Goal: Transaction & Acquisition: Book appointment/travel/reservation

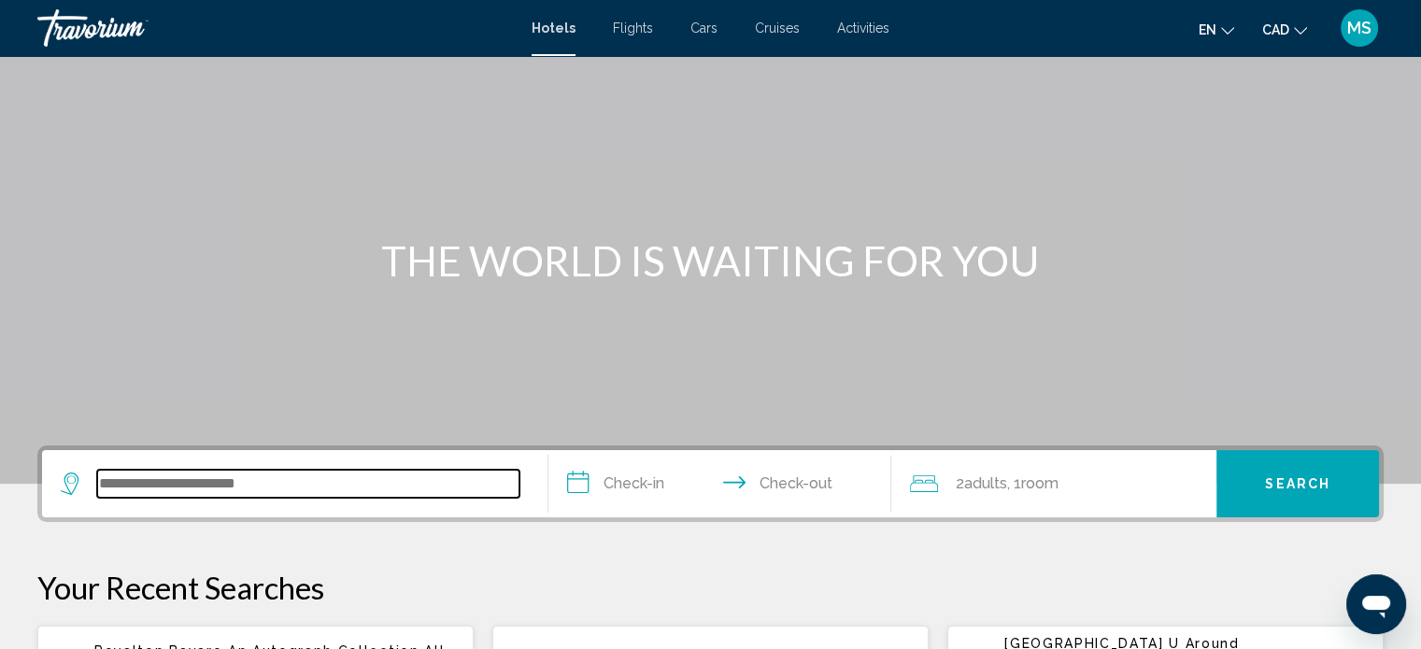
click at [192, 474] on input "Search widget" at bounding box center [308, 484] width 422 height 28
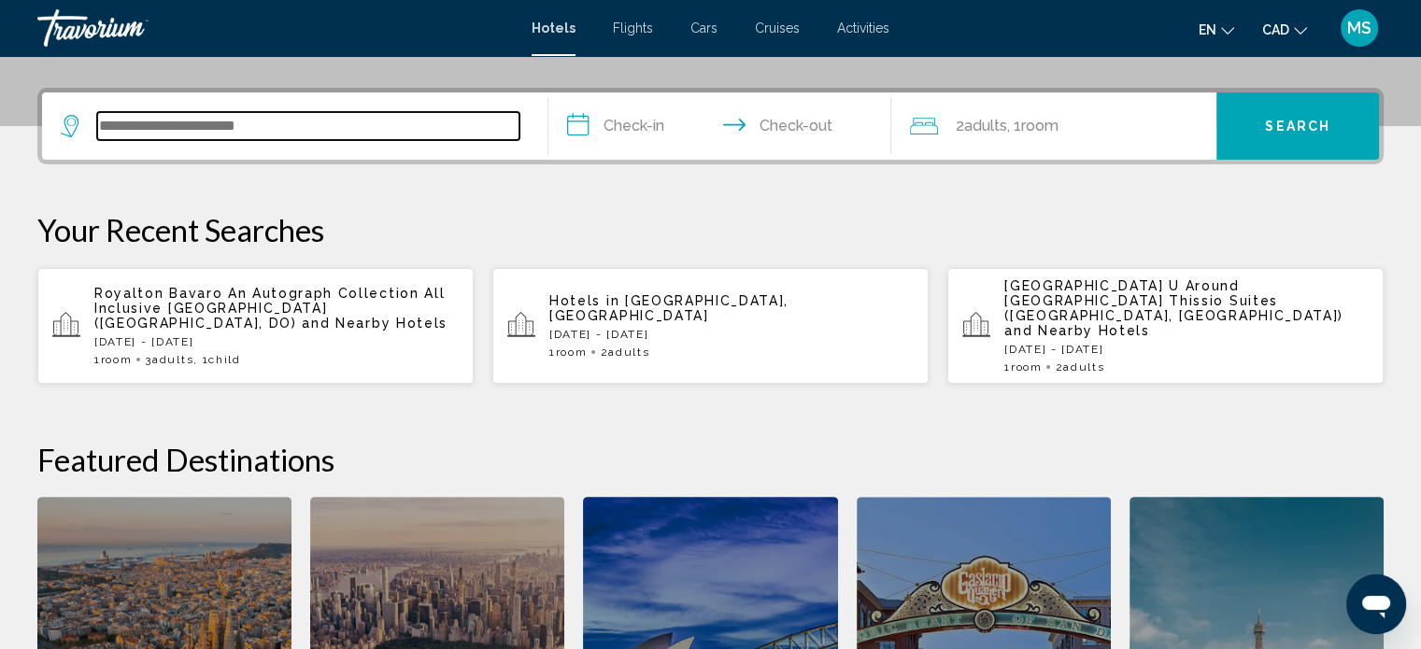
scroll to position [461, 0]
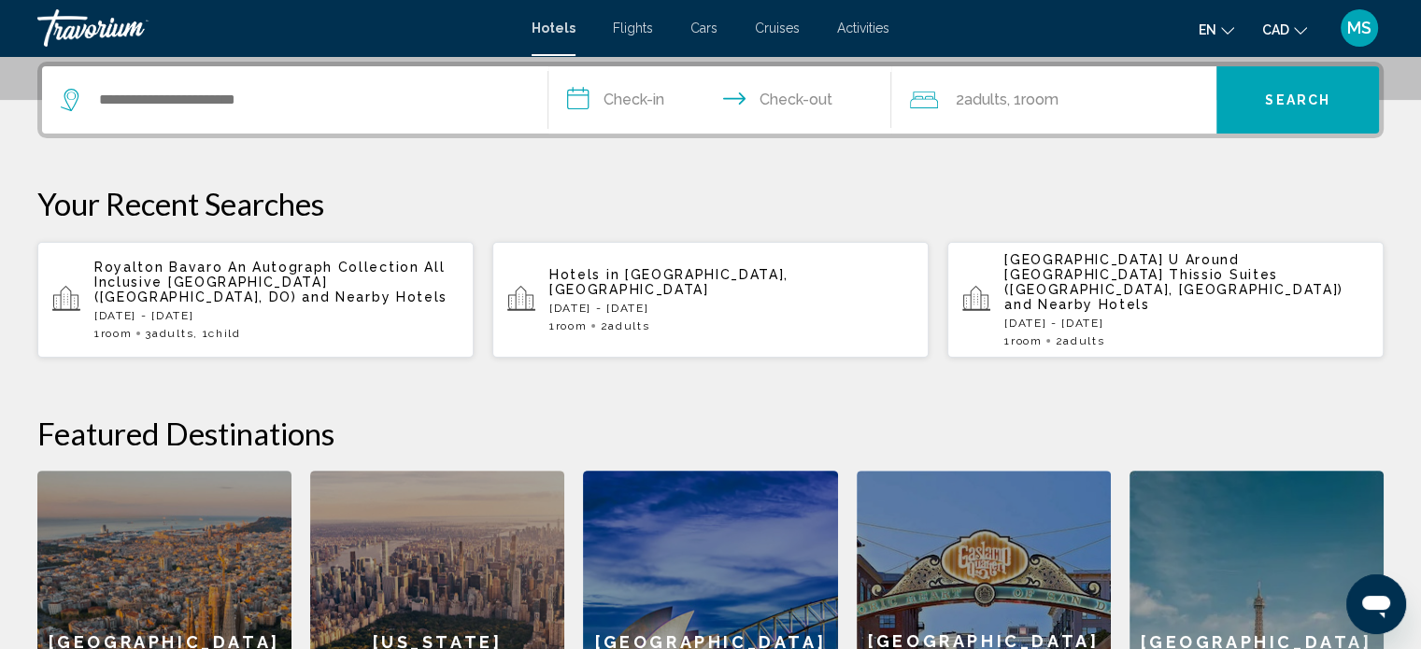
click at [244, 285] on p "Royalton Bavaro An Autograph Collection All Inclusive [GEOGRAPHIC_DATA] ([GEOGR…" at bounding box center [276, 282] width 364 height 45
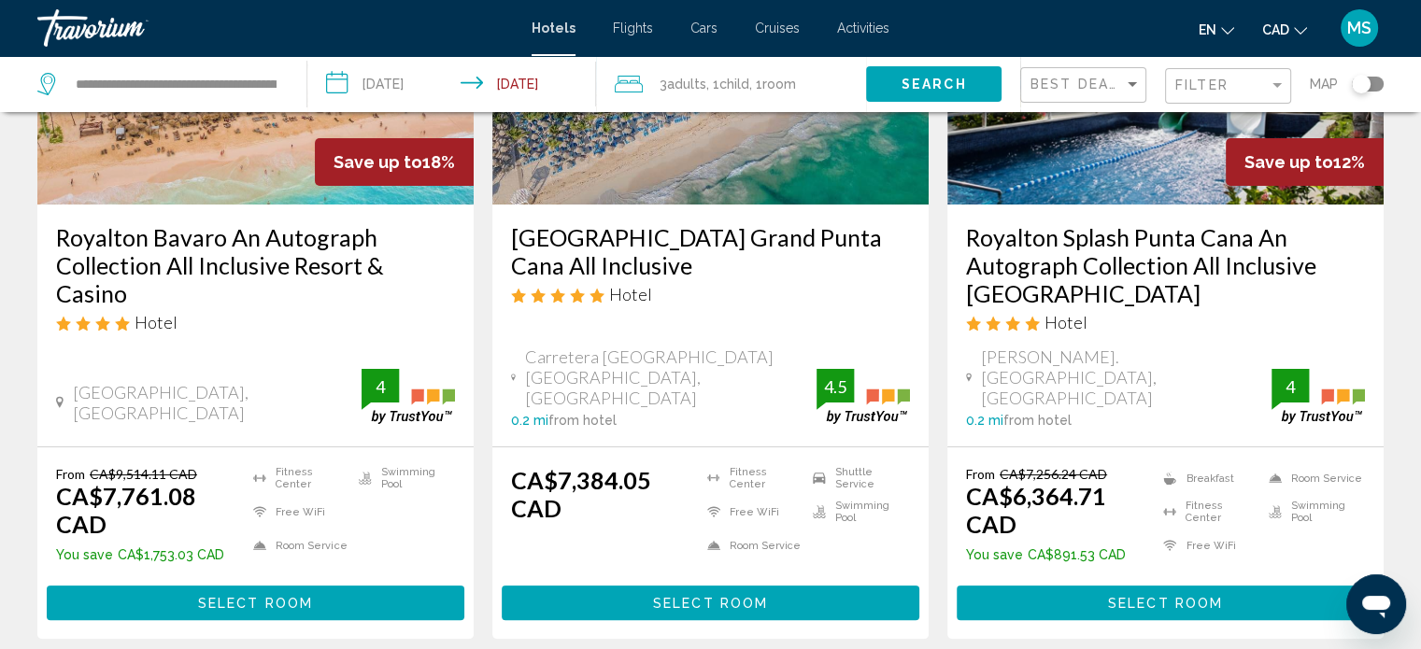
scroll to position [273, 0]
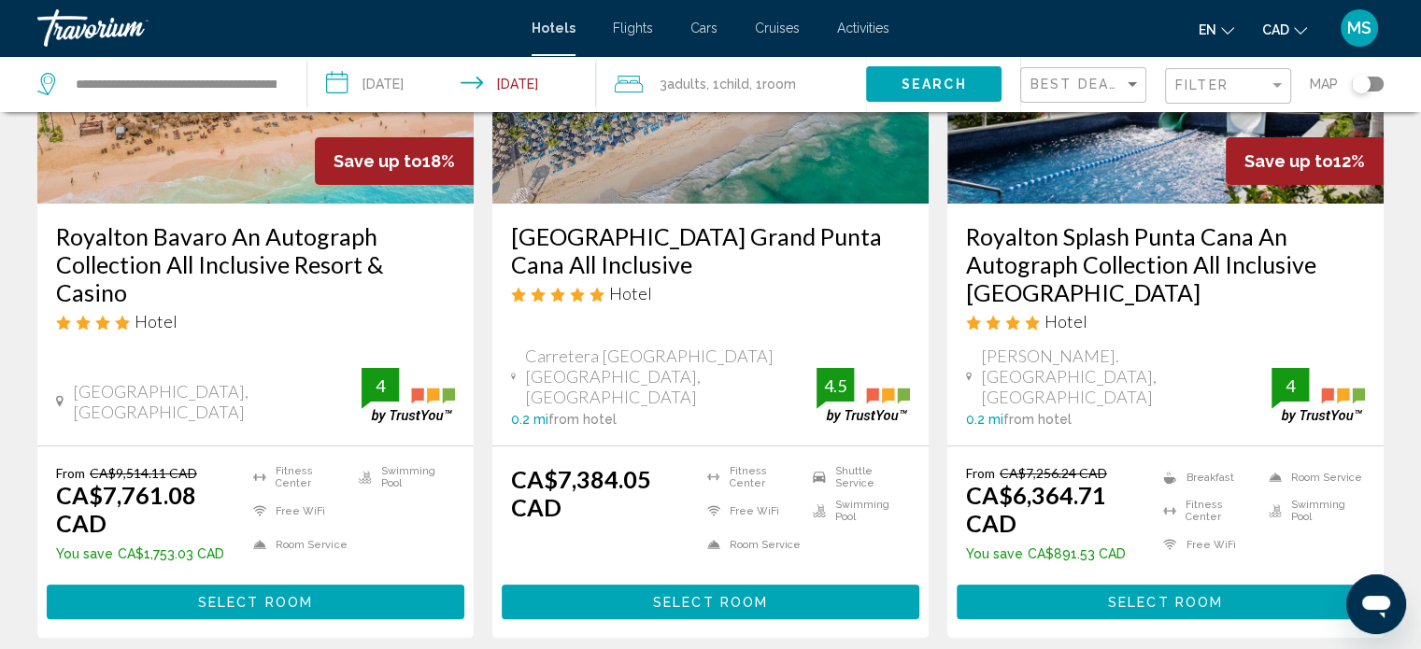
click at [151, 255] on h3 "Royalton Bavaro An Autograph Collection All Inclusive Resort & Casino" at bounding box center [255, 264] width 399 height 84
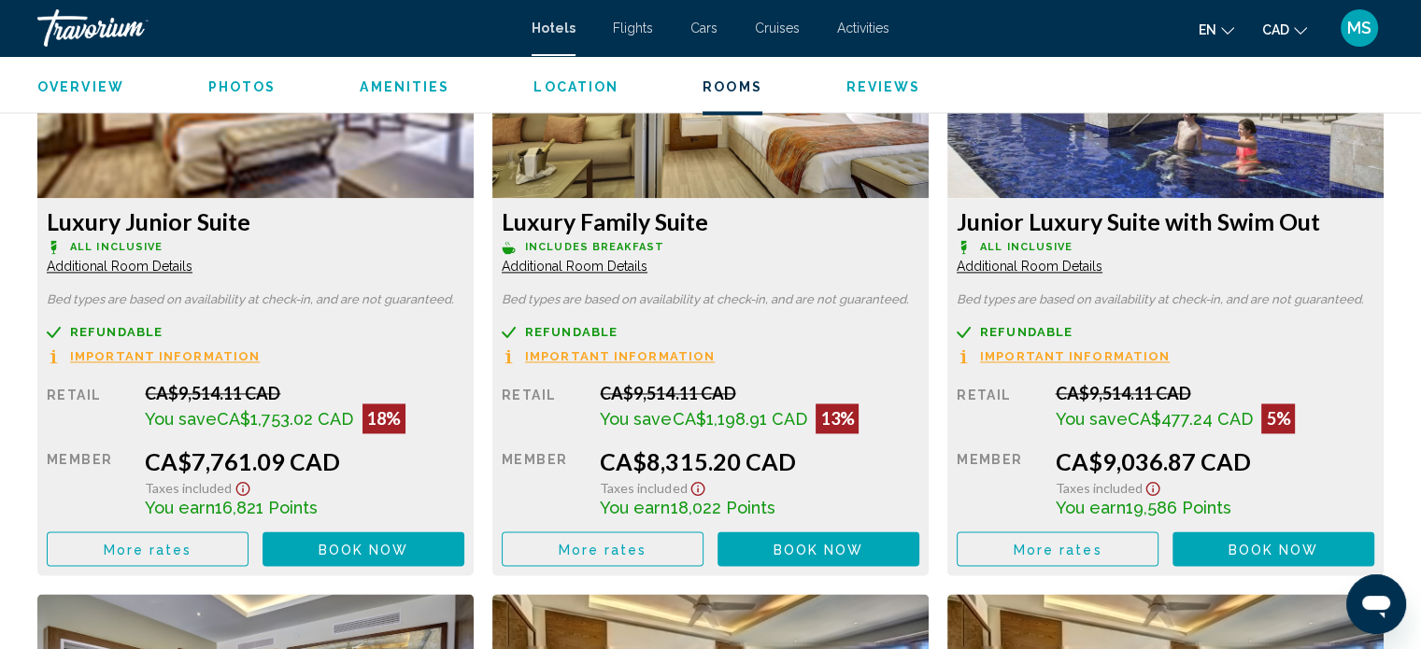
scroll to position [2683, 0]
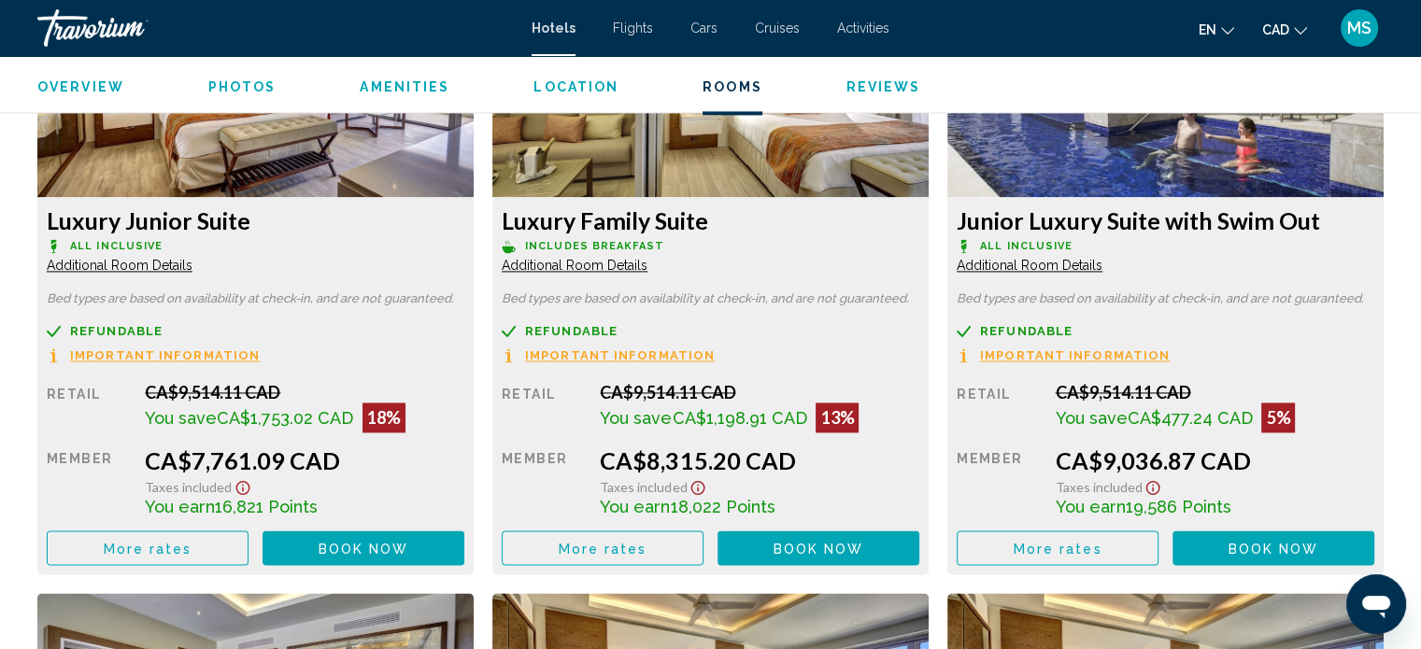
click at [191, 541] on button "More rates" at bounding box center [148, 548] width 202 height 35
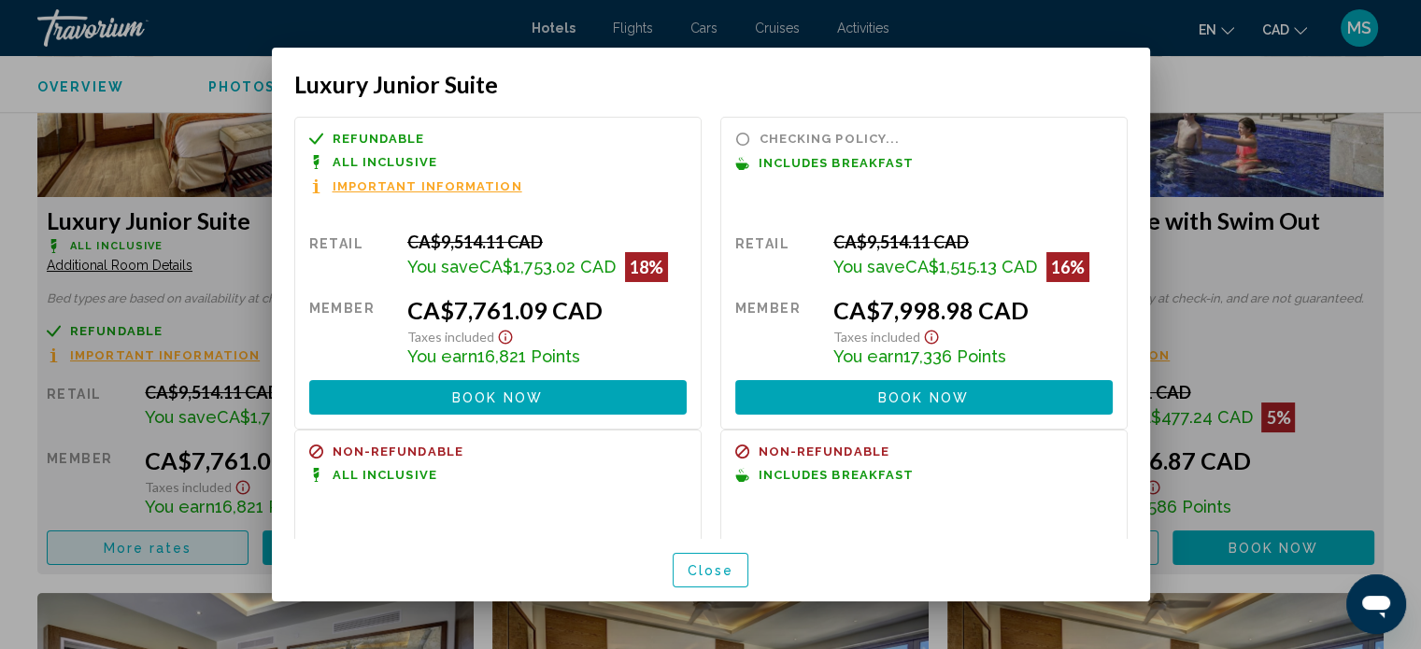
scroll to position [0, 0]
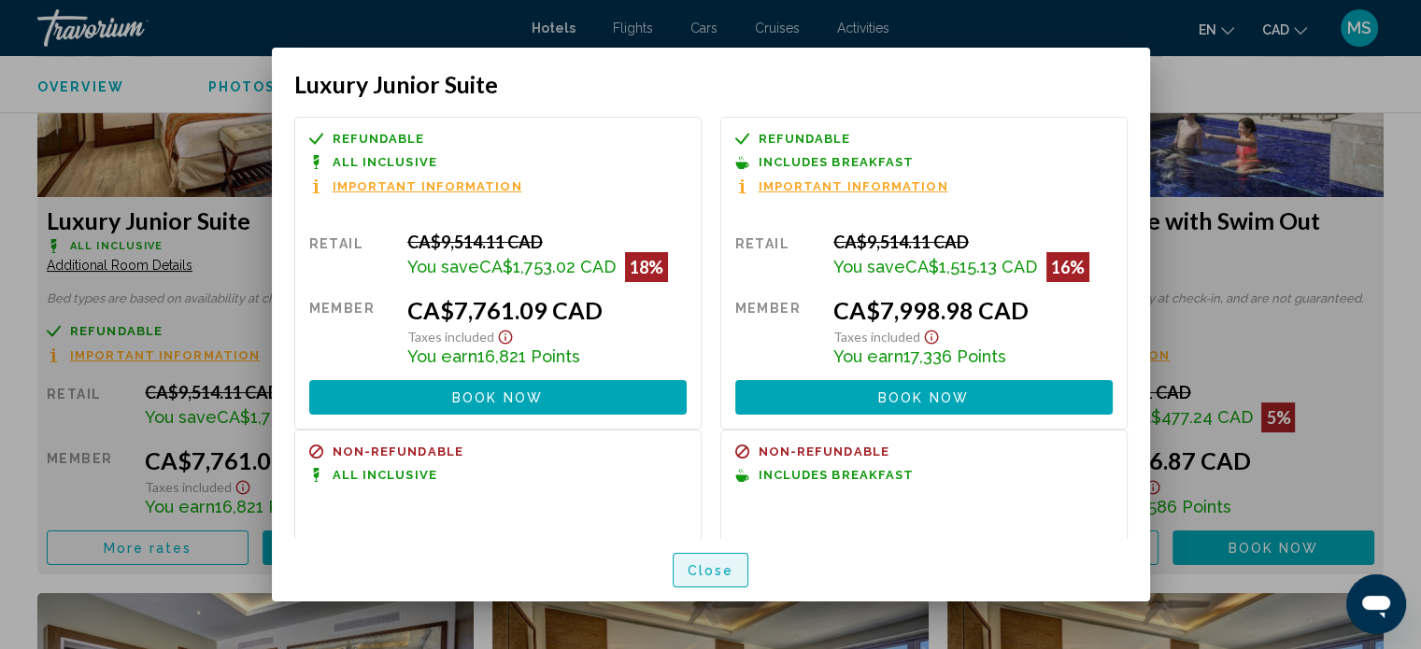
click at [684, 564] on button "Close" at bounding box center [711, 570] width 77 height 35
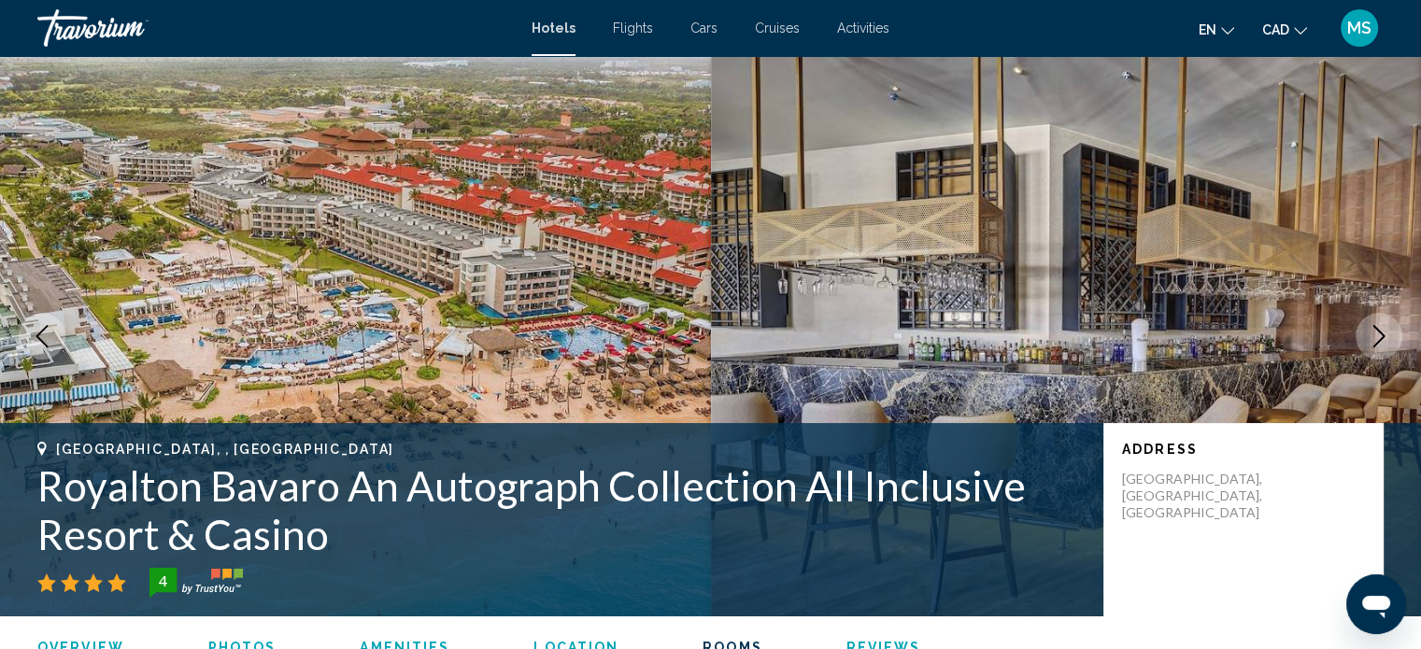
scroll to position [2683, 0]
